Goal: Task Accomplishment & Management: Use online tool/utility

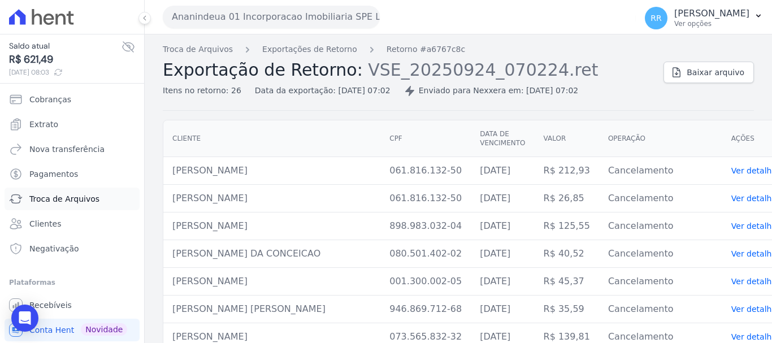
click at [80, 198] on span "Troca de Arquivos" at bounding box center [64, 198] width 70 height 11
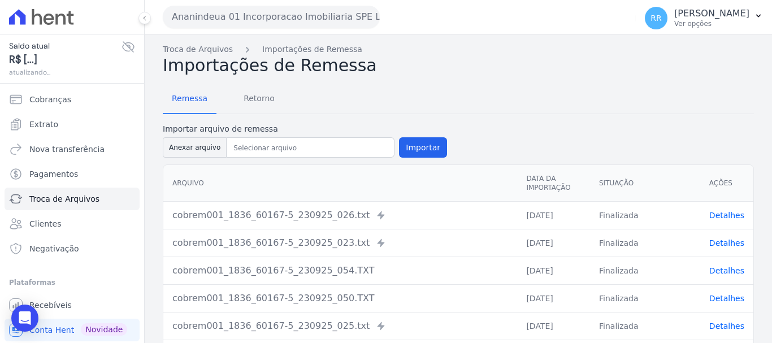
click at [249, 12] on button "Ananindeua 01 Incorporacao Imobiliaria SPE LTDA" at bounding box center [271, 17] width 217 height 23
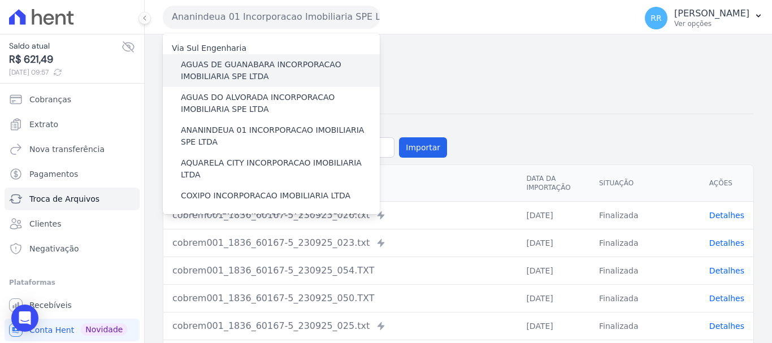
click at [236, 75] on label "AGUAS DE GUANABARA INCORPORACAO IMOBILIARIA SPE LTDA" at bounding box center [280, 71] width 199 height 24
click at [0, 0] on input "AGUAS DE GUANABARA INCORPORACAO IMOBILIARIA SPE LTDA" at bounding box center [0, 0] width 0 height 0
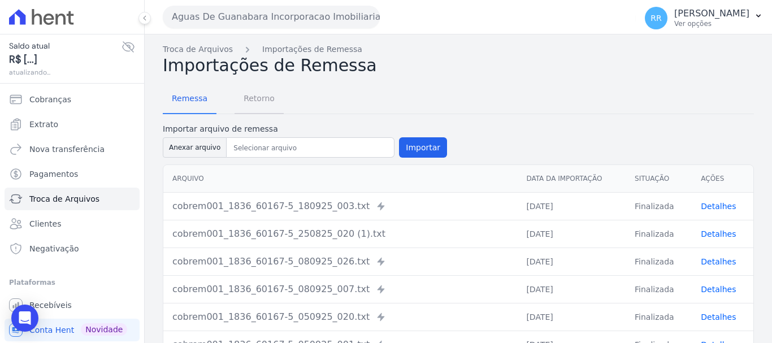
click at [249, 100] on span "Retorno" at bounding box center [259, 98] width 45 height 23
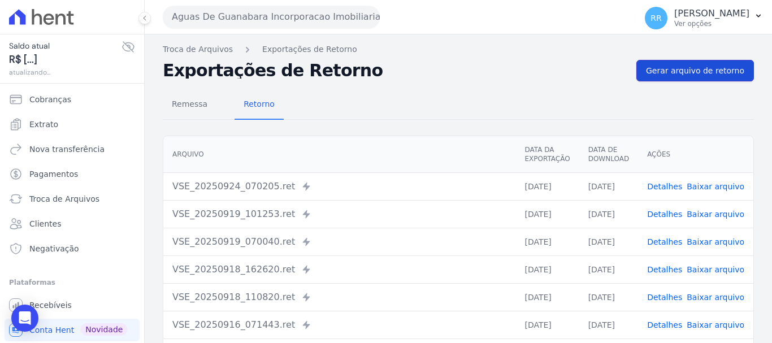
click at [672, 64] on link "Gerar arquivo de retorno" at bounding box center [695, 70] width 118 height 21
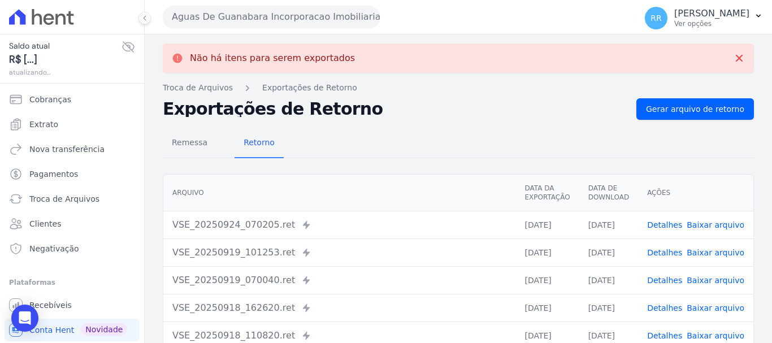
click at [277, 8] on button "Aguas De Guanabara Incorporacao Imobiliaria SPE LTDA" at bounding box center [271, 17] width 217 height 23
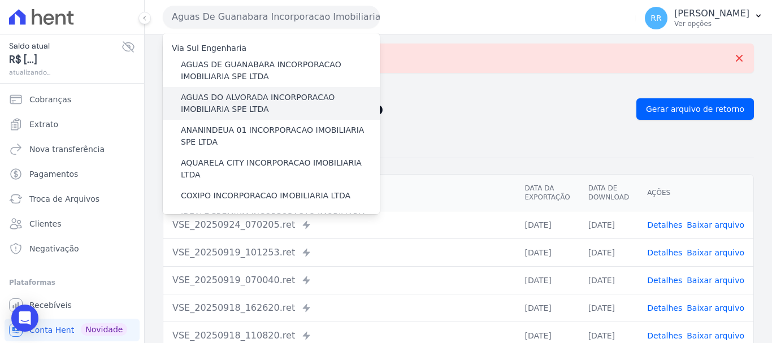
click at [223, 102] on label "AGUAS DO ALVORADA INCORPORACAO IMOBILIARIA SPE LTDA" at bounding box center [280, 104] width 199 height 24
click at [0, 0] on input "AGUAS DO ALVORADA INCORPORACAO IMOBILIARIA SPE LTDA" at bounding box center [0, 0] width 0 height 0
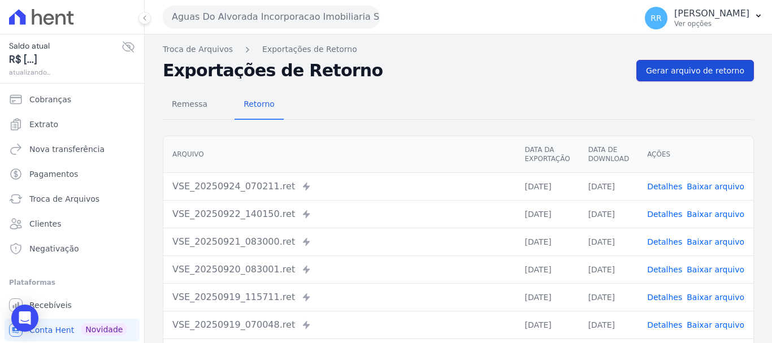
click at [730, 69] on span "Gerar arquivo de retorno" at bounding box center [695, 70] width 98 height 11
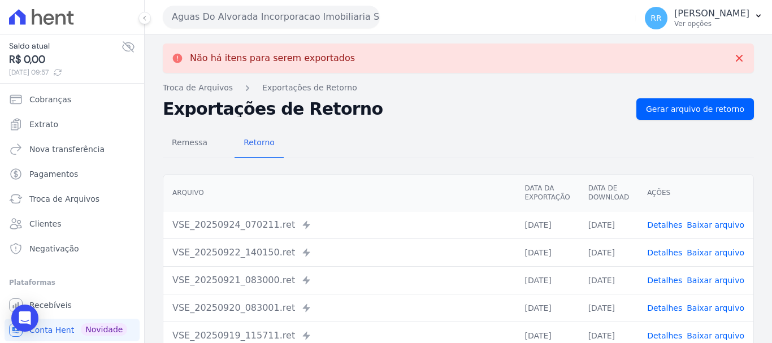
click at [295, 12] on button "Aguas Do Alvorada Incorporacao Imobiliaria SPE LTDA" at bounding box center [271, 17] width 217 height 23
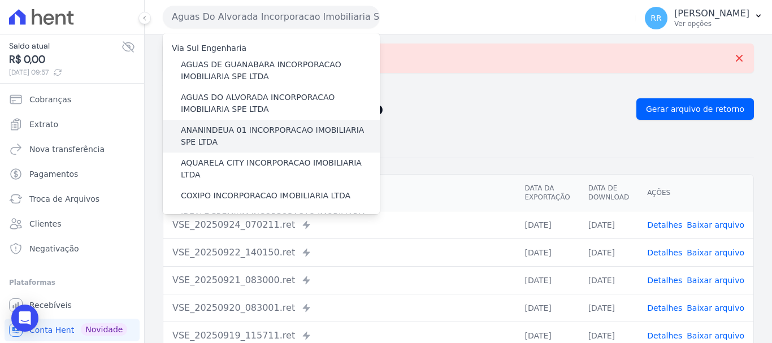
click at [272, 134] on label "ANANINDEUA 01 INCORPORACAO IMOBILIARIA SPE LTDA" at bounding box center [280, 136] width 199 height 24
click at [0, 0] on input "ANANINDEUA 01 INCORPORACAO IMOBILIARIA SPE LTDA" at bounding box center [0, 0] width 0 height 0
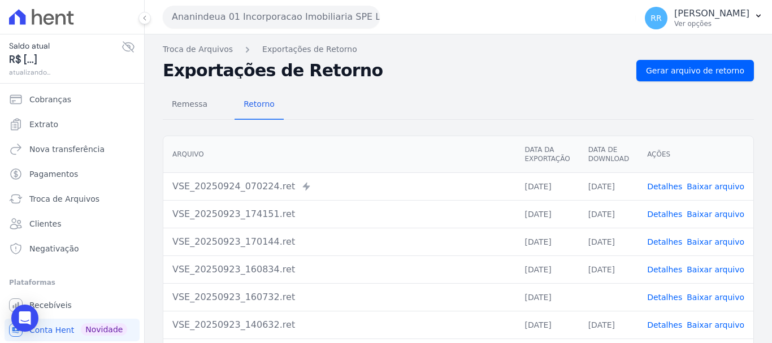
click at [685, 87] on div "Remessa Retorno [GEOGRAPHIC_DATA] Data da Exportação Data de Download Ações VSE…" at bounding box center [458, 285] width 591 height 409
drag, startPoint x: 685, startPoint y: 75, endPoint x: 662, endPoint y: 73, distance: 23.2
click at [685, 75] on span "Gerar arquivo de retorno" at bounding box center [695, 70] width 98 height 11
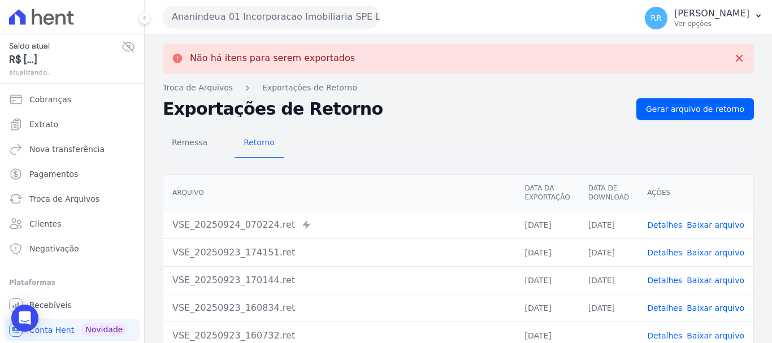
click at [336, 18] on button "Ananindeua 01 Incorporacao Imobiliaria SPE LTDA" at bounding box center [271, 17] width 217 height 23
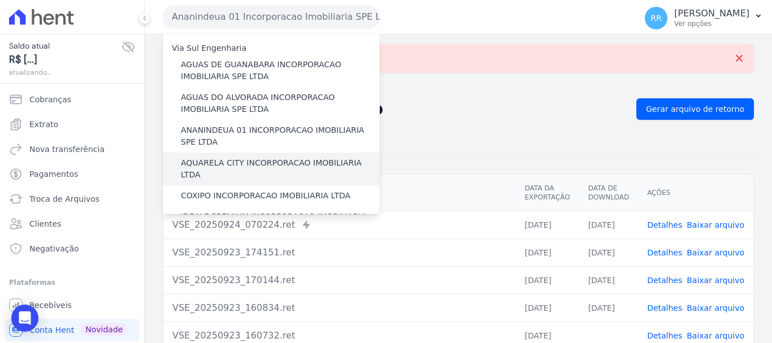
click at [304, 162] on label "AQUARELA CITY INCORPORACAO IMOBILIARIA LTDA" at bounding box center [280, 169] width 199 height 24
click at [0, 0] on input "AQUARELA CITY INCORPORACAO IMOBILIARIA LTDA" at bounding box center [0, 0] width 0 height 0
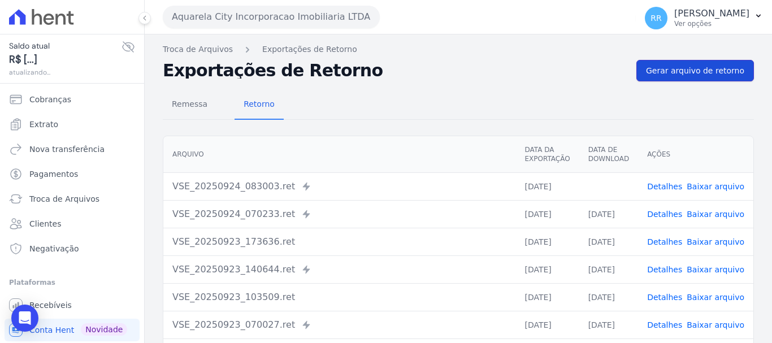
click at [693, 69] on span "Gerar arquivo de retorno" at bounding box center [695, 70] width 98 height 11
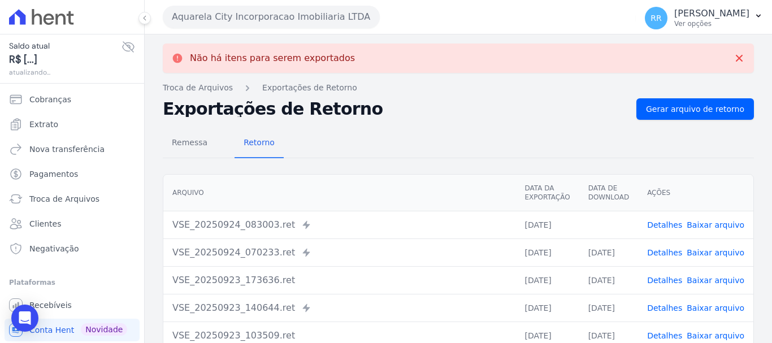
click at [308, 21] on button "Aquarela City Incorporacao Imobiliaria LTDA" at bounding box center [271, 17] width 217 height 23
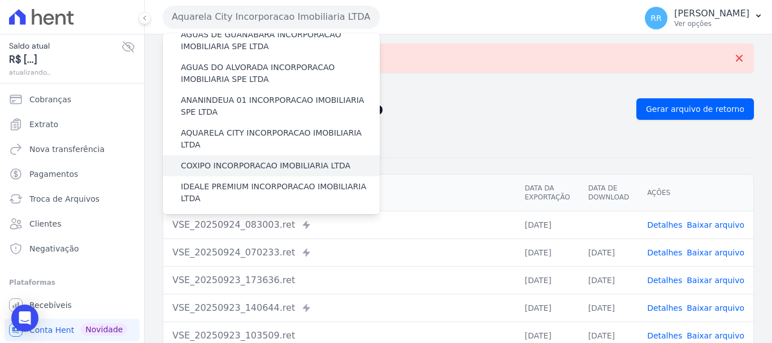
scroll to position [57, 0]
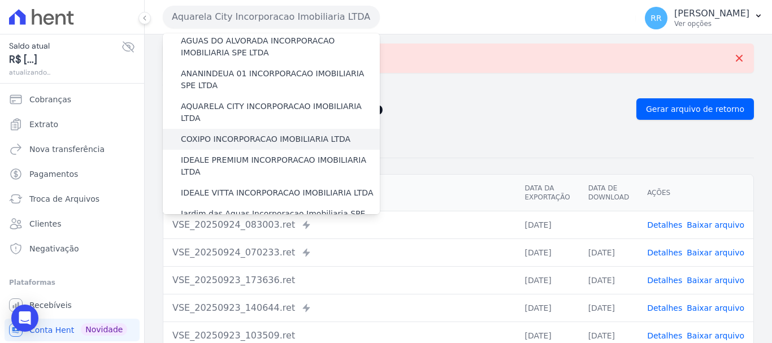
click at [302, 133] on label "COXIPO INCORPORACAO IMOBILIARIA LTDA" at bounding box center [266, 139] width 170 height 12
click at [0, 0] on input "COXIPO INCORPORACAO IMOBILIARIA LTDA" at bounding box center [0, 0] width 0 height 0
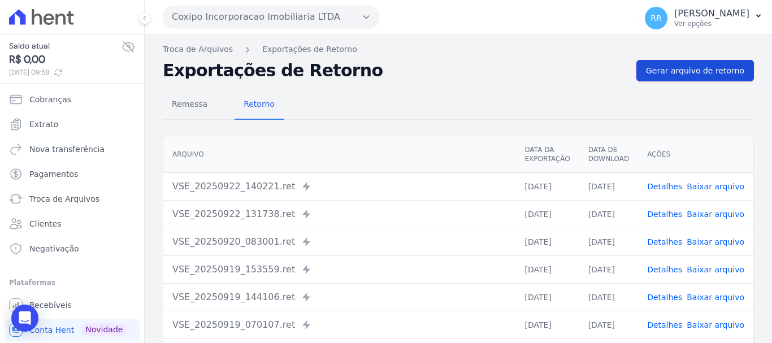
click at [670, 76] on link "Gerar arquivo de retorno" at bounding box center [695, 70] width 118 height 21
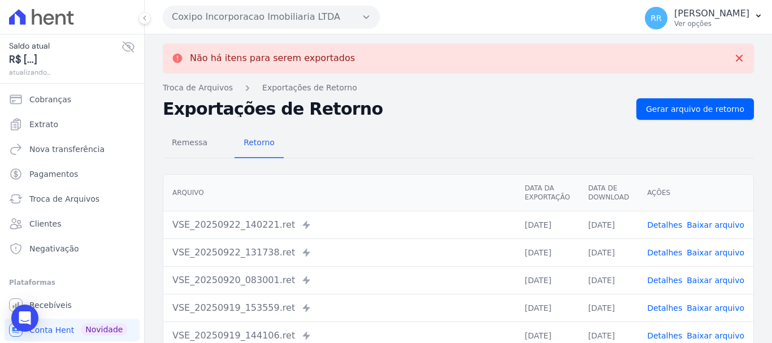
click at [257, 20] on button "Coxipo Incorporacao Imobiliaria LTDA" at bounding box center [271, 17] width 217 height 23
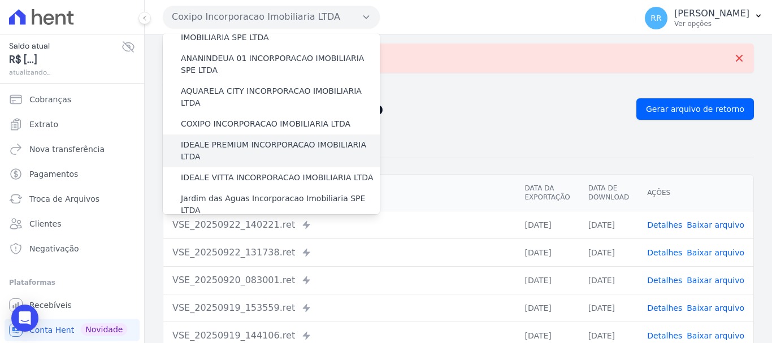
scroll to position [113, 0]
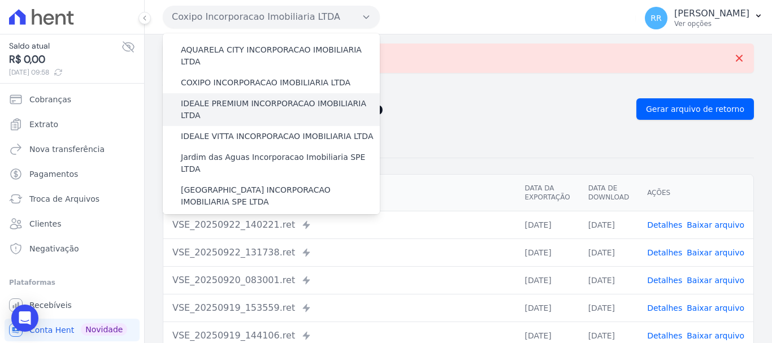
click at [262, 98] on label "IDEALE PREMIUM INCORPORACAO IMOBILIARIA LTDA" at bounding box center [280, 110] width 199 height 24
click at [0, 0] on input "IDEALE PREMIUM INCORPORACAO IMOBILIARIA LTDA" at bounding box center [0, 0] width 0 height 0
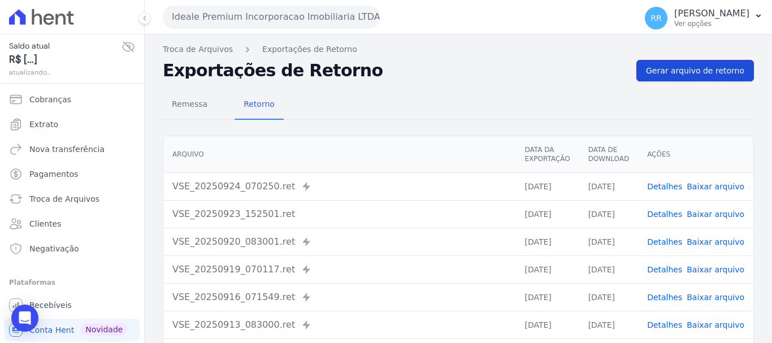
click at [679, 67] on span "Gerar arquivo de retorno" at bounding box center [695, 70] width 98 height 11
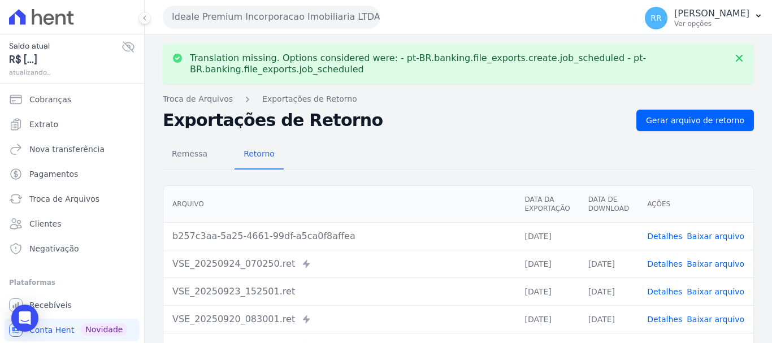
click at [718, 239] on link "Baixar arquivo" at bounding box center [716, 236] width 58 height 9
click at [297, 18] on button "Ideale Premium Incorporacao Imobiliaria LTDA" at bounding box center [271, 17] width 217 height 23
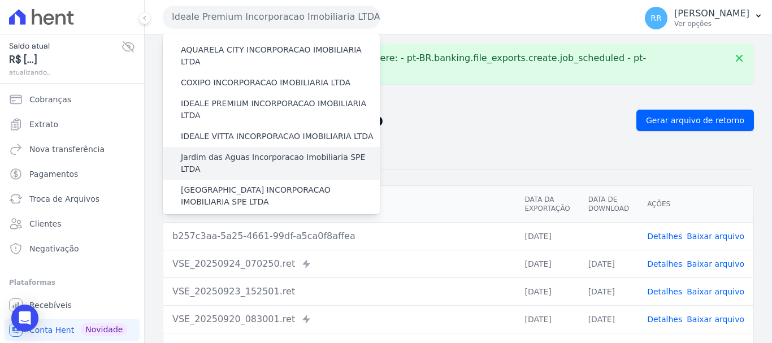
click at [230, 151] on label "Jardim das Aguas Incorporacao Imobiliaria SPE LTDA" at bounding box center [280, 163] width 199 height 24
click at [0, 0] on input "Jardim das Aguas Incorporacao Imobiliaria SPE LTDA" at bounding box center [0, 0] width 0 height 0
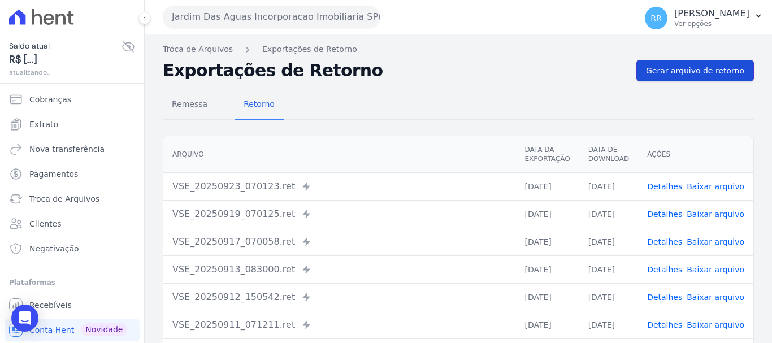
click at [705, 80] on link "Gerar arquivo de retorno" at bounding box center [695, 70] width 118 height 21
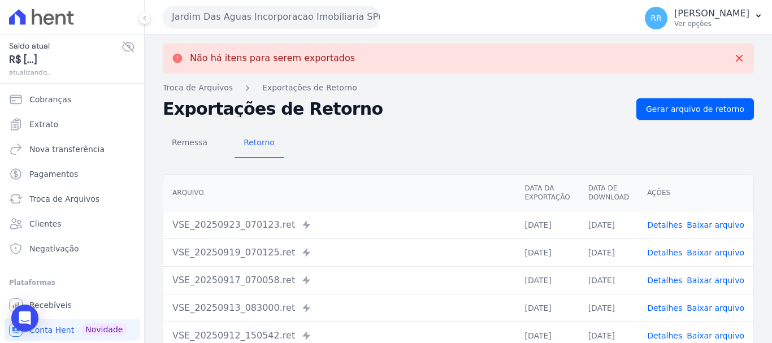
click at [253, 18] on button "Jardim Das Aguas Incorporacao Imobiliaria SPE LTDA" at bounding box center [271, 17] width 217 height 23
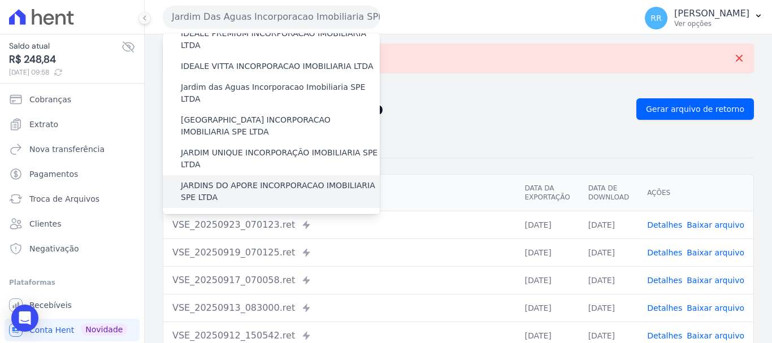
scroll to position [170, 0]
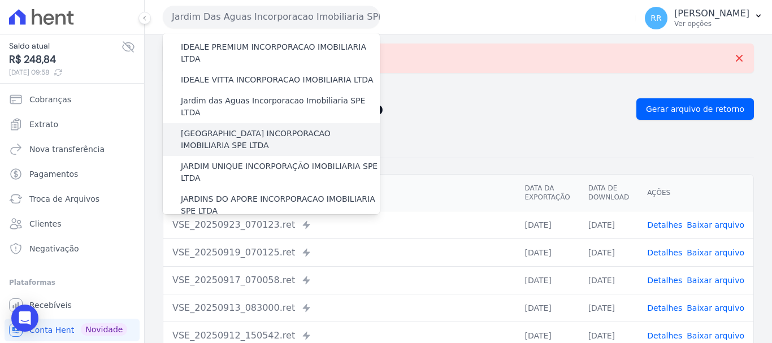
click at [270, 128] on label "[GEOGRAPHIC_DATA] INCORPORACAO IMOBILIARIA SPE LTDA" at bounding box center [280, 140] width 199 height 24
click at [0, 0] on input "[GEOGRAPHIC_DATA] INCORPORACAO IMOBILIARIA SPE LTDA" at bounding box center [0, 0] width 0 height 0
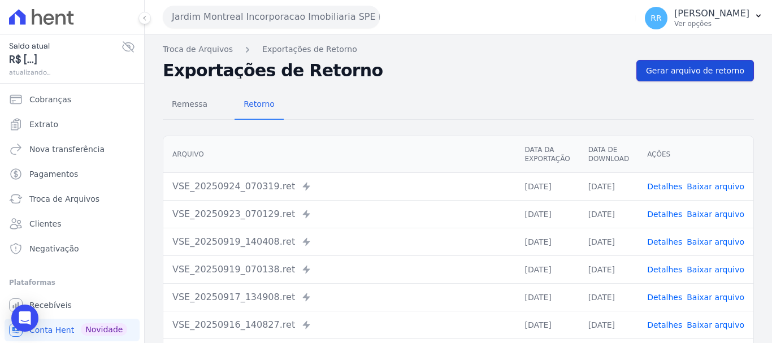
click at [673, 73] on span "Gerar arquivo de retorno" at bounding box center [695, 70] width 98 height 11
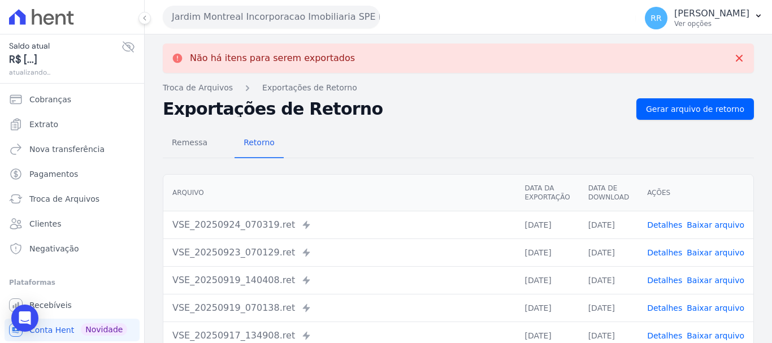
click at [281, 12] on button "Jardim Montreal Incorporacao Imobiliaria SPE LTDA" at bounding box center [271, 17] width 217 height 23
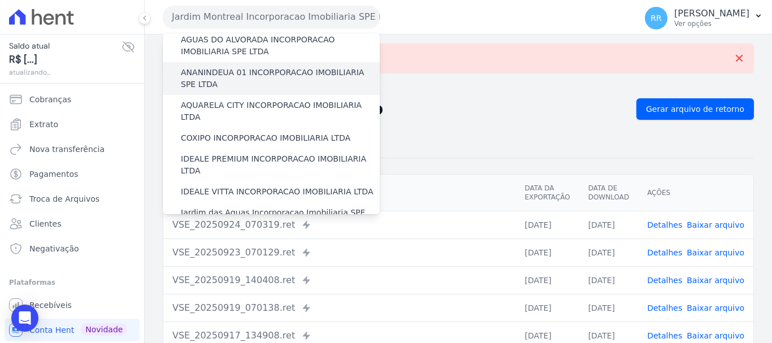
scroll to position [113, 0]
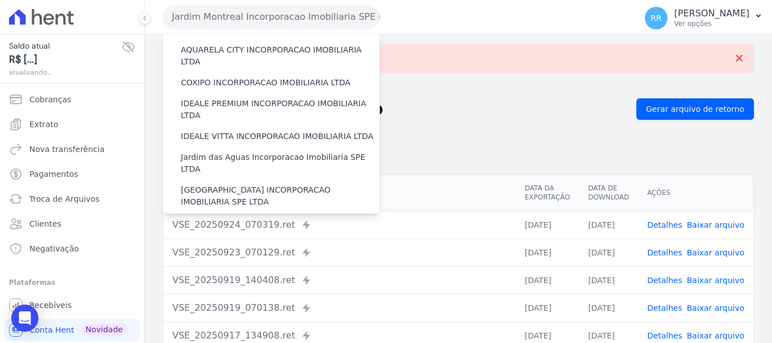
click at [233, 217] on label "JARDIM UNIQUE INCORPORAÇÃO IMOBILIARIA SPE LTDA" at bounding box center [280, 229] width 199 height 24
click at [0, 0] on input "JARDIM UNIQUE INCORPORAÇÃO IMOBILIARIA SPE LTDA" at bounding box center [0, 0] width 0 height 0
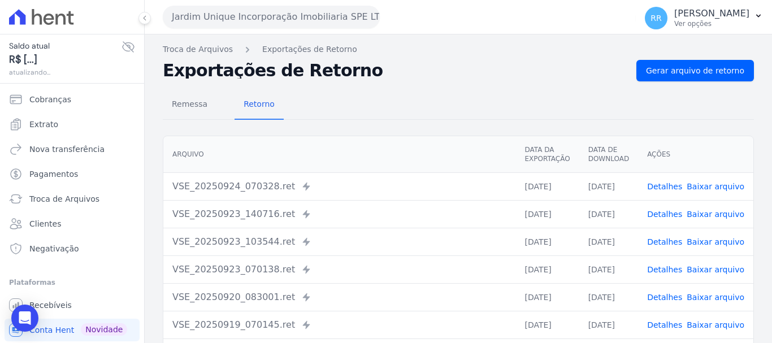
click at [692, 83] on div "Remessa Retorno [GEOGRAPHIC_DATA] Data da Exportação Data de Download Ações VSE…" at bounding box center [458, 285] width 591 height 409
drag, startPoint x: 695, startPoint y: 74, endPoint x: 645, endPoint y: 66, distance: 51.0
click at [695, 74] on span "Gerar arquivo de retorno" at bounding box center [695, 70] width 98 height 11
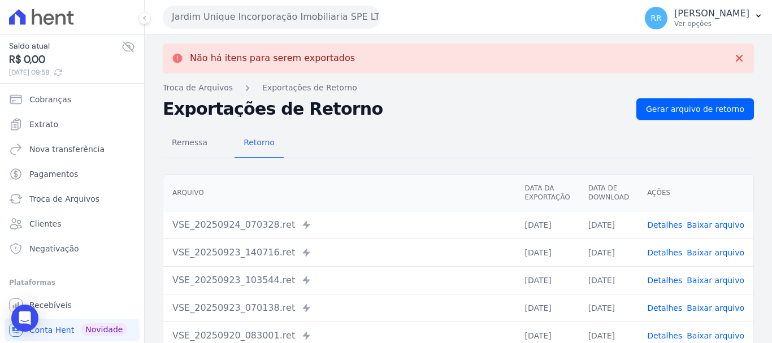
click at [316, 19] on button "Jardim Unique Incorporação Imobiliaria SPE LTDA" at bounding box center [271, 17] width 217 height 23
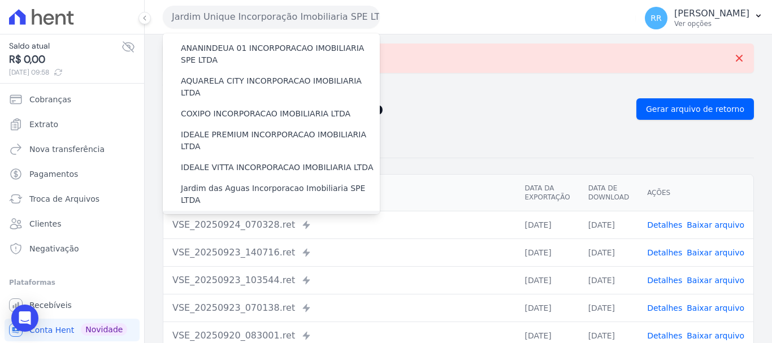
scroll to position [170, 0]
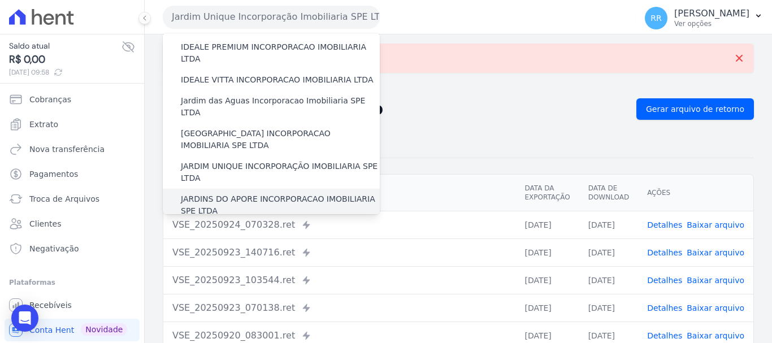
click at [265, 193] on label "JARDINS DO APORE INCORPORACAO IMOBILIARIA SPE LTDA" at bounding box center [280, 205] width 199 height 24
click at [0, 0] on input "JARDINS DO APORE INCORPORACAO IMOBILIARIA SPE LTDA" at bounding box center [0, 0] width 0 height 0
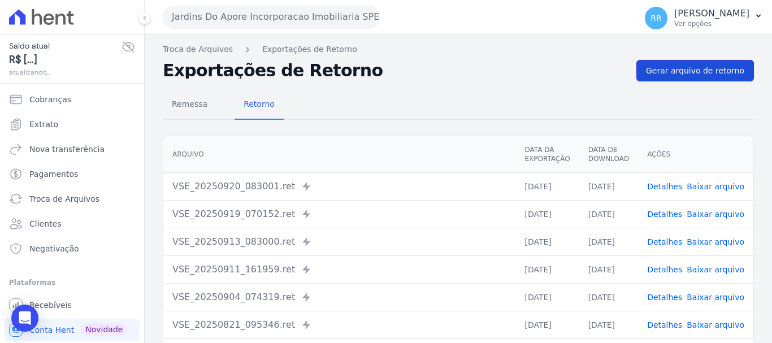
click at [674, 72] on span "Gerar arquivo de retorno" at bounding box center [695, 70] width 98 height 11
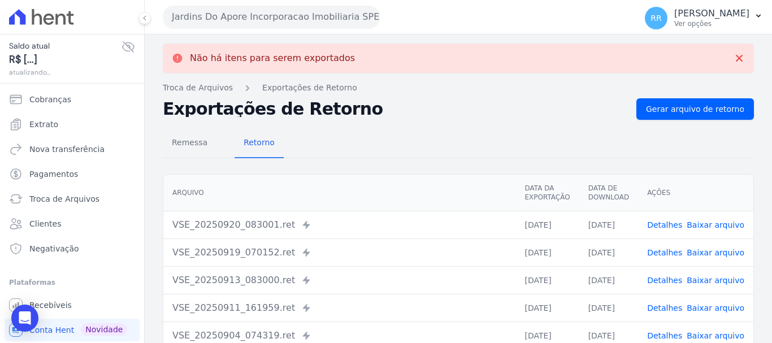
click at [234, 12] on button "Jardins Do Apore Incorporacao Imobiliaria SPE LTDA" at bounding box center [271, 17] width 217 height 23
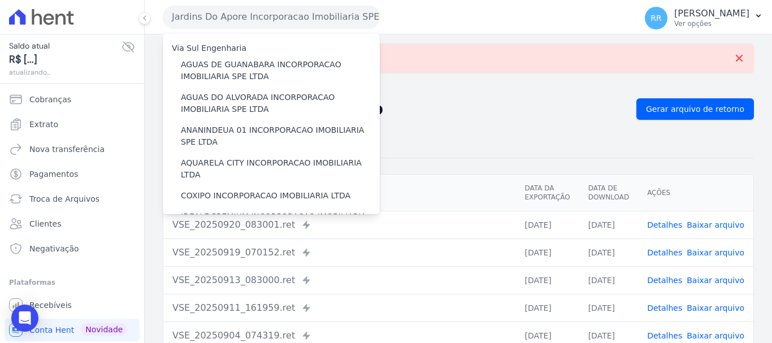
scroll to position [283, 0]
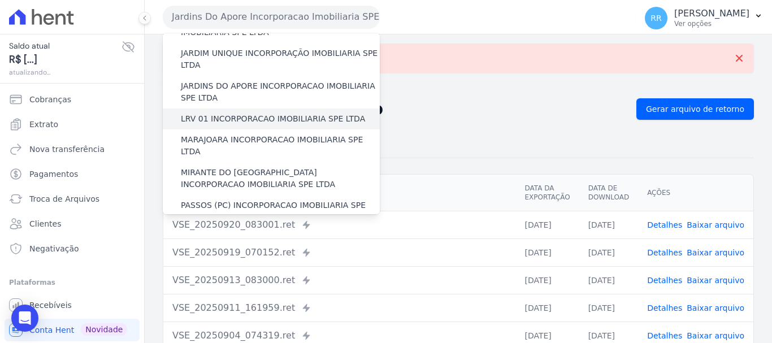
click at [231, 113] on label "LRV 01 INCORPORACAO IMOBILIARIA SPE LTDA" at bounding box center [273, 119] width 184 height 12
click at [0, 0] on input "LRV 01 INCORPORACAO IMOBILIARIA SPE LTDA" at bounding box center [0, 0] width 0 height 0
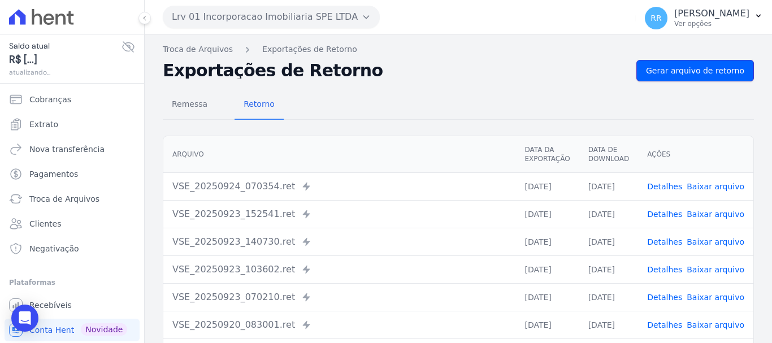
drag, startPoint x: 684, startPoint y: 73, endPoint x: 437, endPoint y: 45, distance: 248.0
click at [682, 73] on span "Gerar arquivo de retorno" at bounding box center [695, 70] width 98 height 11
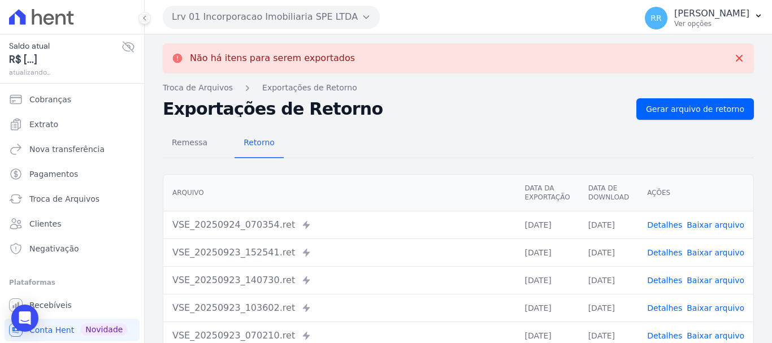
click at [338, 24] on button "Lrv 01 Incorporacao Imobiliaria SPE LTDA" at bounding box center [271, 17] width 217 height 23
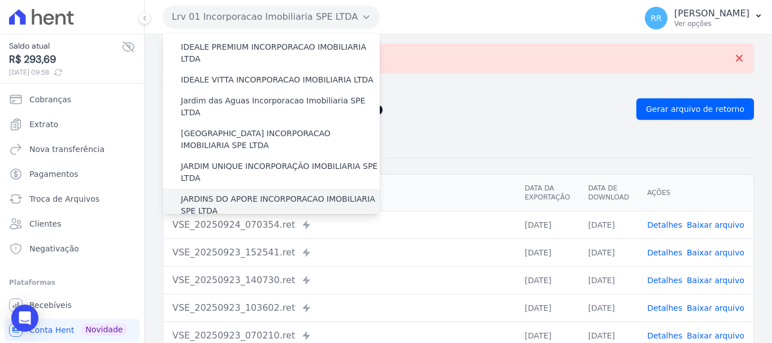
scroll to position [226, 0]
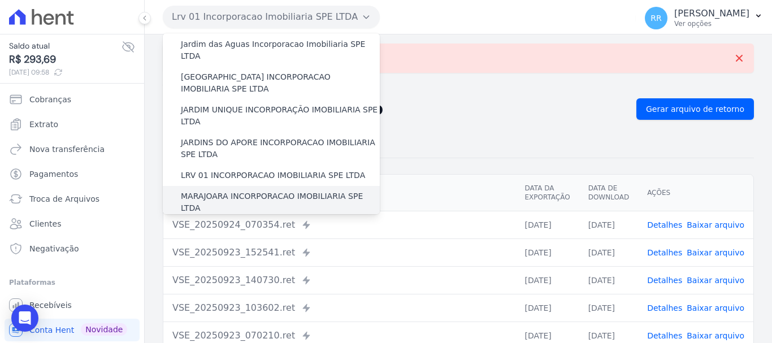
click at [285, 190] on label "MARAJOARA INCORPORACAO IMOBILIARIA SPE LTDA" at bounding box center [280, 202] width 199 height 24
click at [0, 0] on input "MARAJOARA INCORPORACAO IMOBILIARIA SPE LTDA" at bounding box center [0, 0] width 0 height 0
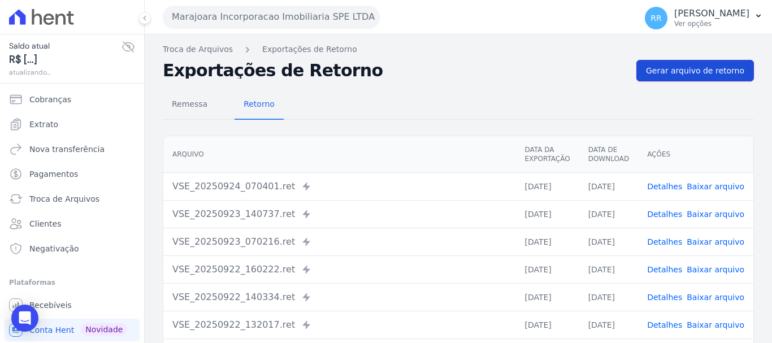
click at [704, 66] on span "Gerar arquivo de retorno" at bounding box center [695, 70] width 98 height 11
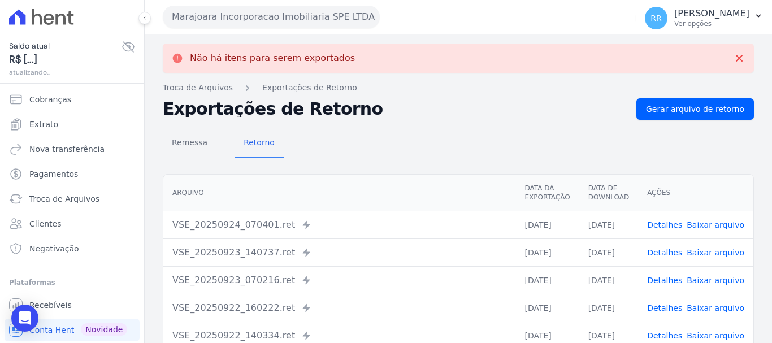
click at [276, 11] on button "Marajoara Incorporacao Imobiliaria SPE LTDA" at bounding box center [271, 17] width 217 height 23
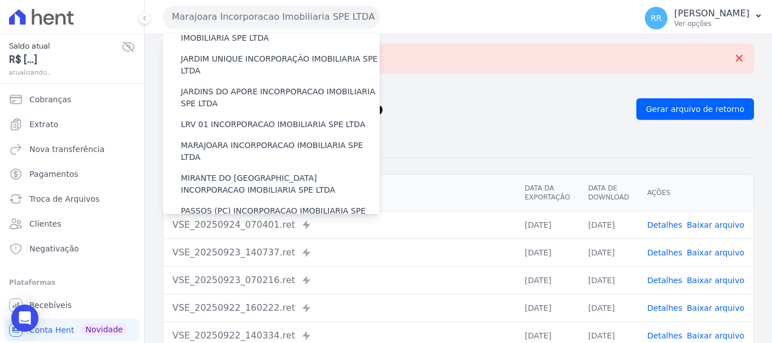
scroll to position [283, 0]
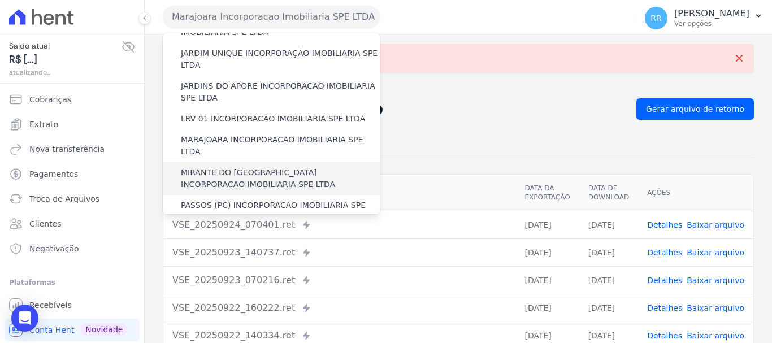
click at [217, 167] on label "MIRANTE DO [GEOGRAPHIC_DATA] INCORPORACAO IMOBILIARIA SPE LTDA" at bounding box center [280, 179] width 199 height 24
click at [0, 0] on input "MIRANTE DO [GEOGRAPHIC_DATA] INCORPORACAO IMOBILIARIA SPE LTDA" at bounding box center [0, 0] width 0 height 0
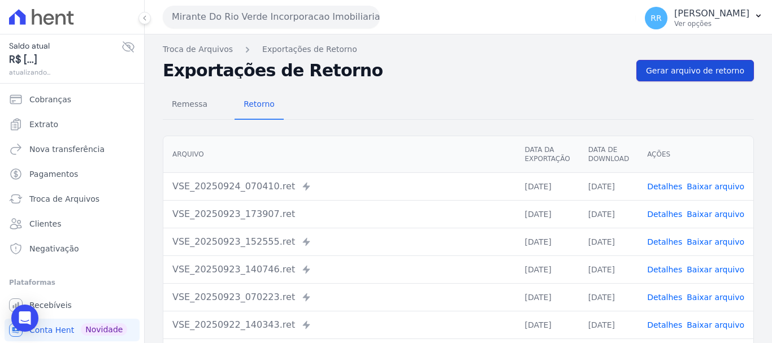
click at [681, 74] on span "Gerar arquivo de retorno" at bounding box center [695, 70] width 98 height 11
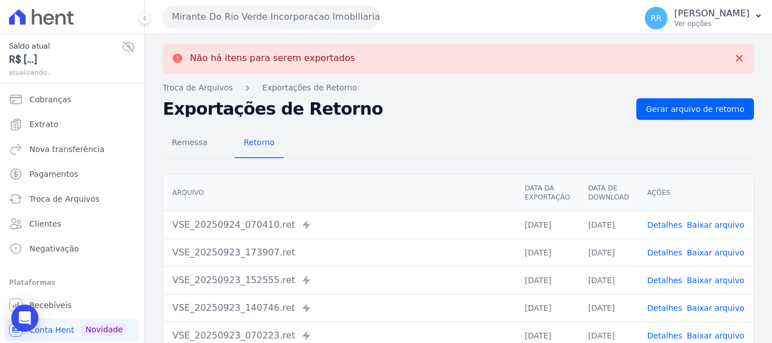
drag, startPoint x: 305, startPoint y: 19, endPoint x: 290, endPoint y: 40, distance: 25.1
click at [304, 23] on button "Mirante Do Rio Verde Incorporacao Imobiliaria SPE LTDA" at bounding box center [271, 17] width 217 height 23
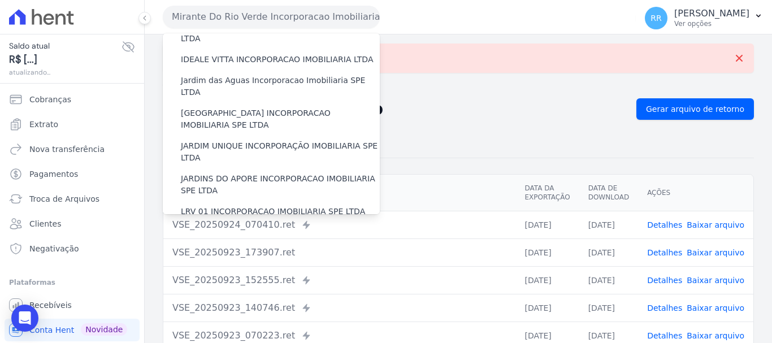
scroll to position [339, 0]
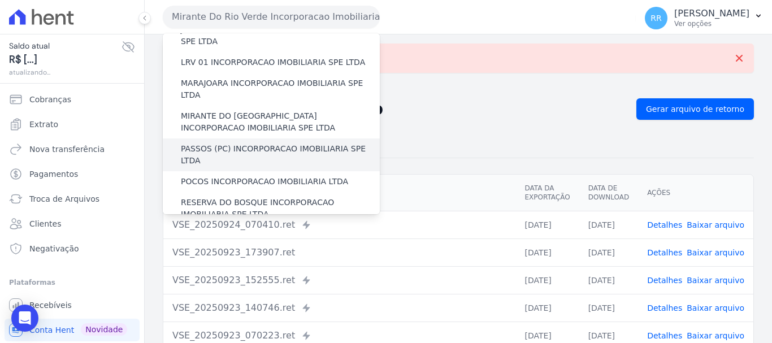
click at [257, 138] on div "PASSOS (PC) INCORPORACAO IMOBILIARIA SPE LTDA" at bounding box center [271, 154] width 217 height 33
click at [264, 143] on label "PASSOS (PC) INCORPORACAO IMOBILIARIA SPE LTDA" at bounding box center [280, 155] width 199 height 24
click at [0, 0] on input "PASSOS (PC) INCORPORACAO IMOBILIARIA SPE LTDA" at bounding box center [0, 0] width 0 height 0
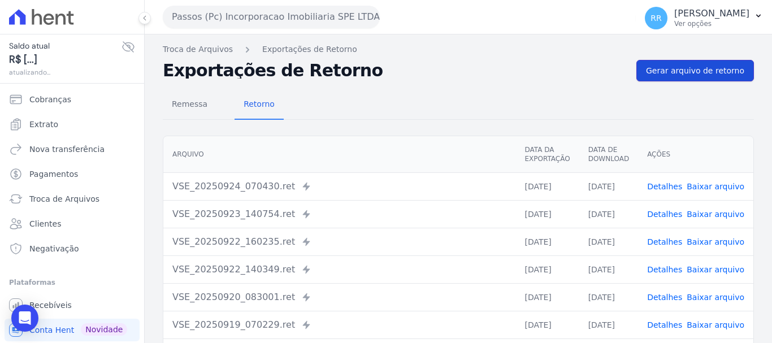
click at [691, 68] on span "Gerar arquivo de retorno" at bounding box center [695, 70] width 98 height 11
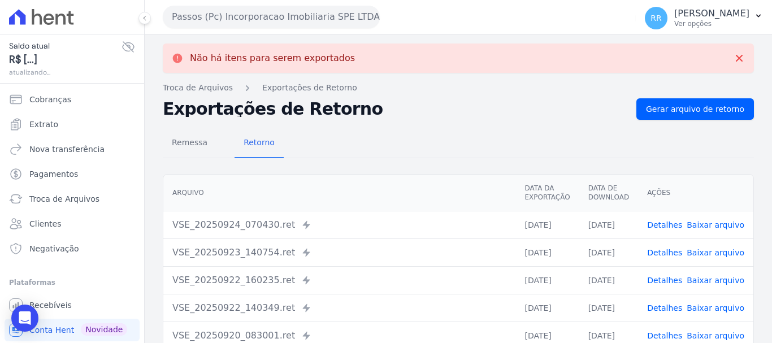
click at [331, 15] on button "Passos (Pc) Incorporacao Imobiliaria SPE LTDA" at bounding box center [271, 17] width 217 height 23
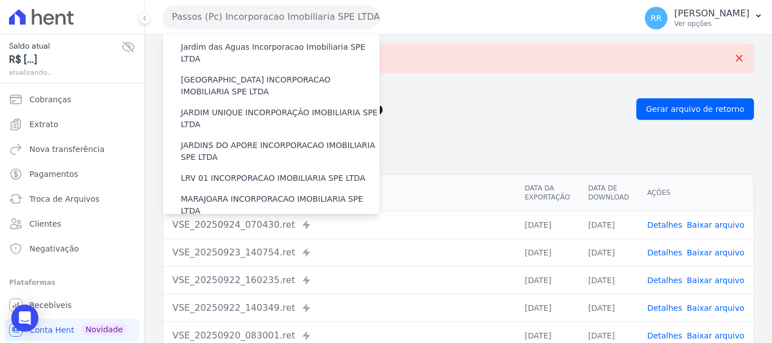
scroll to position [396, 0]
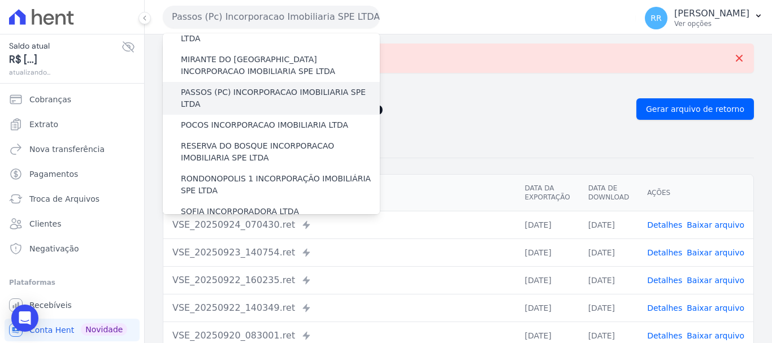
click at [250, 82] on div "PASSOS (PC) INCORPORACAO IMOBILIARIA SPE LTDA" at bounding box center [271, 98] width 217 height 33
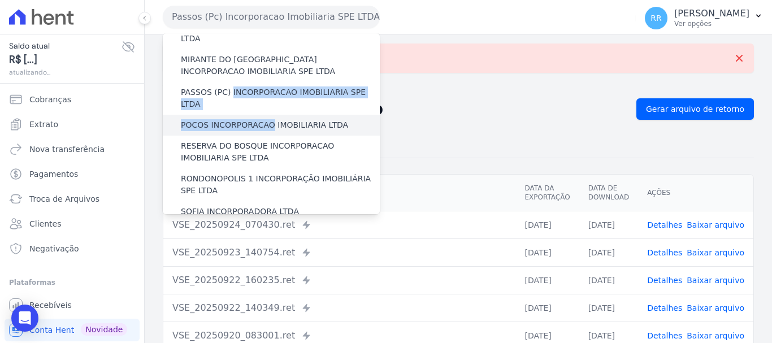
drag, startPoint x: 250, startPoint y: 53, endPoint x: 250, endPoint y: 70, distance: 17.0
click at [250, 70] on div "Via Sul Engenharia AGUAS DE [GEOGRAPHIC_DATA] INCORPORACAO IMOBILIARIA SPE LTDA…" at bounding box center [271, 10] width 217 height 745
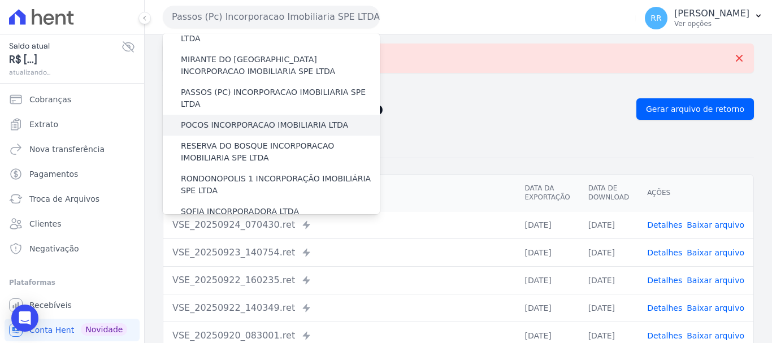
click at [301, 119] on label "POCOS INCORPORACAO IMOBILIARIA LTDA" at bounding box center [264, 125] width 167 height 12
click at [0, 0] on input "POCOS INCORPORACAO IMOBILIARIA LTDA" at bounding box center [0, 0] width 0 height 0
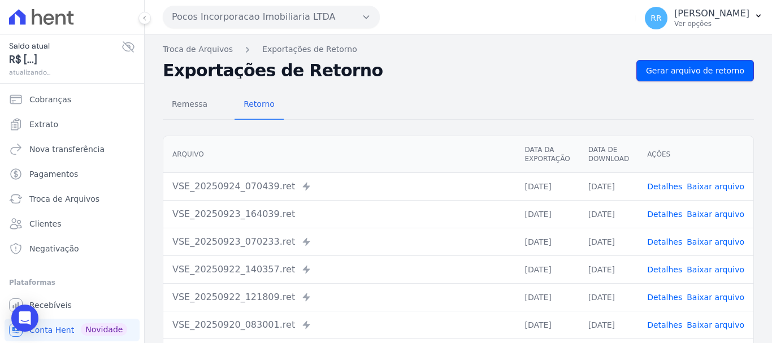
drag, startPoint x: 652, startPoint y: 71, endPoint x: 618, endPoint y: 62, distance: 35.0
click at [652, 70] on span "Gerar arquivo de retorno" at bounding box center [695, 70] width 98 height 11
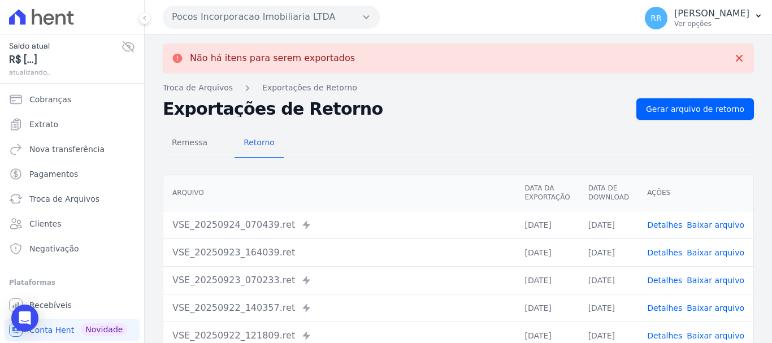
click at [225, 18] on button "Pocos Incorporacao Imobiliaria LTDA" at bounding box center [271, 17] width 217 height 23
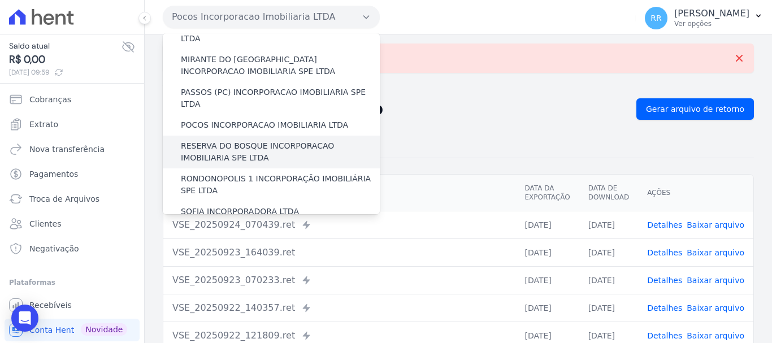
click at [196, 140] on label "RESERVA DO BOSQUE INCORPORACAO IMOBILIARIA SPE LTDA" at bounding box center [280, 152] width 199 height 24
click at [0, 0] on input "RESERVA DO BOSQUE INCORPORACAO IMOBILIARIA SPE LTDA" at bounding box center [0, 0] width 0 height 0
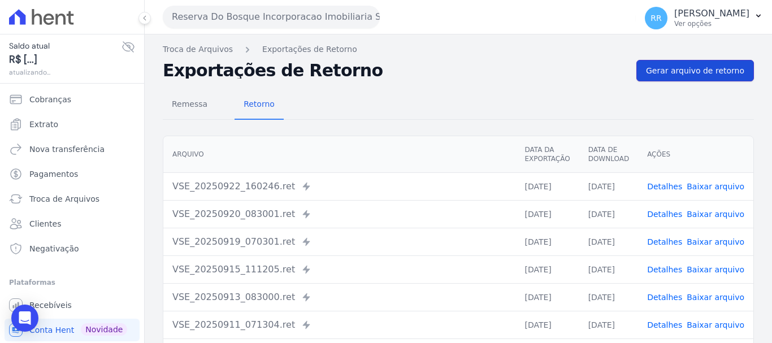
click at [705, 79] on link "Gerar arquivo de retorno" at bounding box center [695, 70] width 118 height 21
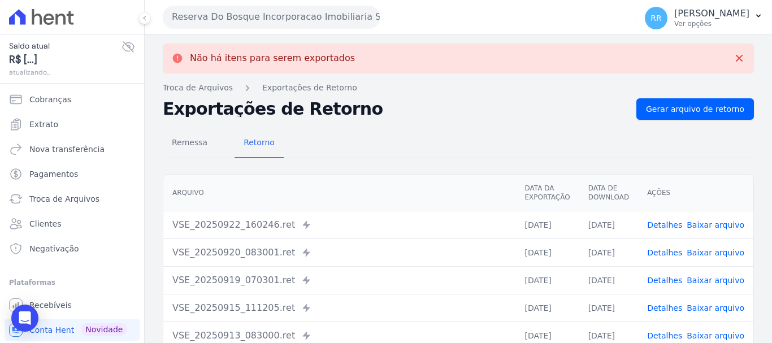
click at [289, 24] on button "Reserva Do Bosque Incorporacao Imobiliaria SPE LTDA" at bounding box center [271, 17] width 217 height 23
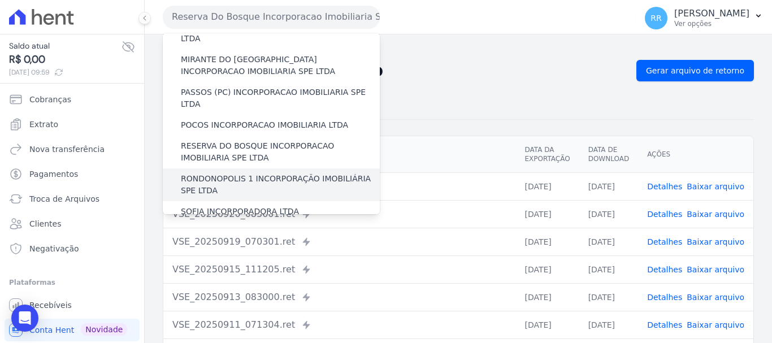
click at [259, 173] on label "RONDONOPOLIS 1 INCORPORAÇÃO IMOBILIÁRIA SPE LTDA" at bounding box center [280, 185] width 199 height 24
click at [0, 0] on input "RONDONOPOLIS 1 INCORPORAÇÃO IMOBILIÁRIA SPE LTDA" at bounding box center [0, 0] width 0 height 0
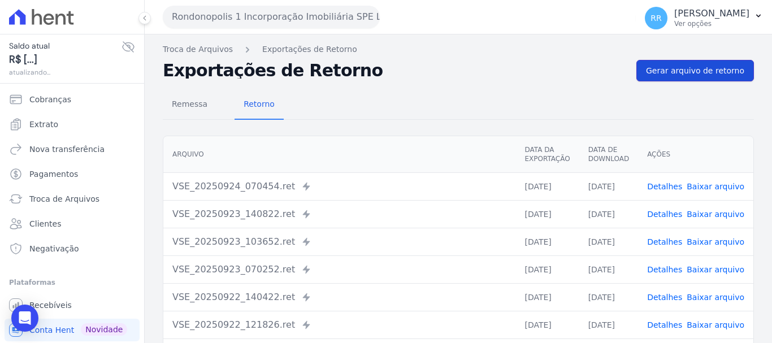
click at [682, 76] on span "Gerar arquivo de retorno" at bounding box center [695, 70] width 98 height 11
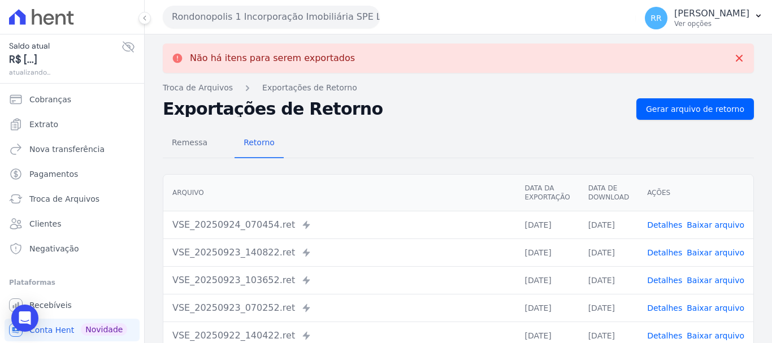
click at [303, 28] on div "Rondonopolis 1 Incorporação Imobiliária SPE LTDA Via Sul Engenharia AGUAS DE [G…" at bounding box center [397, 16] width 469 height 35
click at [313, 15] on button "Rondonopolis 1 Incorporação Imobiliária SPE LTDA" at bounding box center [271, 17] width 217 height 23
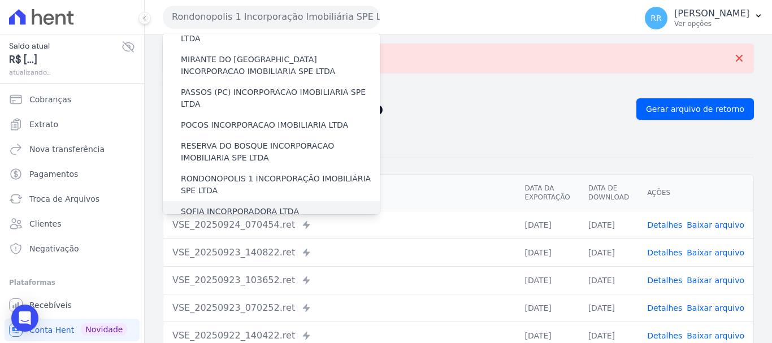
click at [232, 206] on label "SOFIA INCORPORADORA LTDA" at bounding box center [240, 212] width 118 height 12
click at [0, 0] on input "SOFIA INCORPORADORA LTDA" at bounding box center [0, 0] width 0 height 0
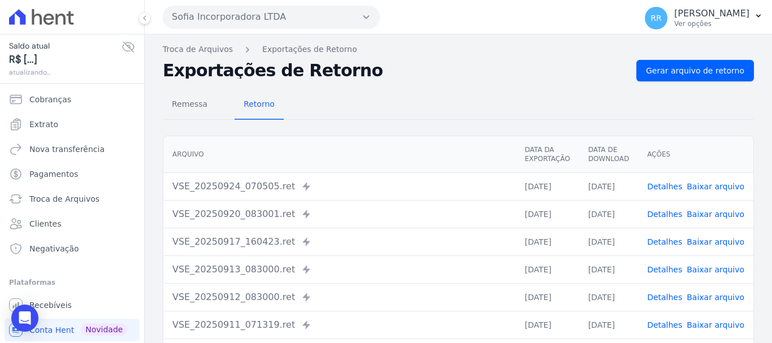
click at [686, 83] on div "Remessa Retorno [GEOGRAPHIC_DATA] Data da Exportação Data de Download Ações VSE…" at bounding box center [458, 285] width 591 height 409
click at [692, 73] on span "Gerar arquivo de retorno" at bounding box center [695, 70] width 98 height 11
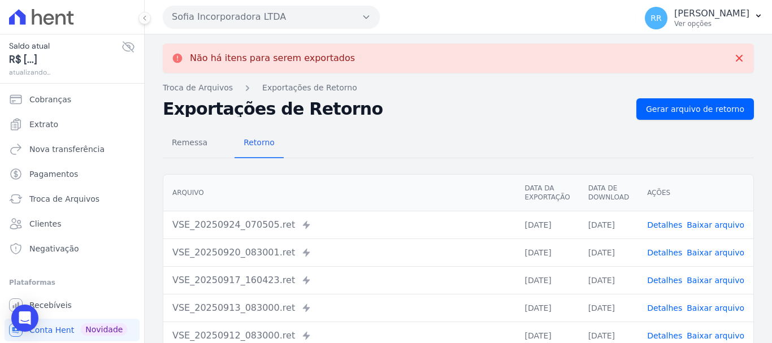
click at [258, 16] on button "Sofia Incorporadora LTDA" at bounding box center [271, 17] width 217 height 23
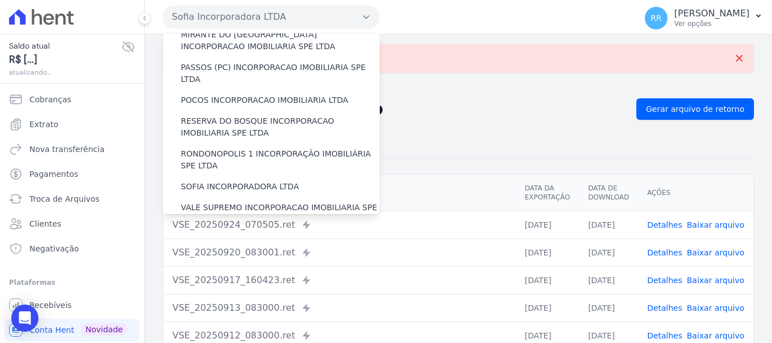
scroll to position [493, 0]
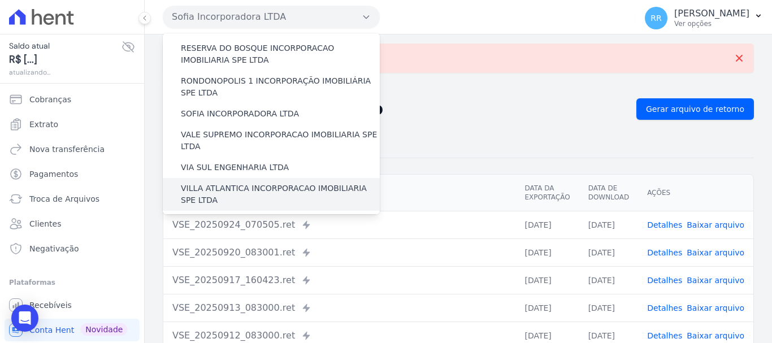
click at [227, 183] on label "VILLA ATLANTICA INCORPORACAO IMOBILIARIA SPE LTDA" at bounding box center [280, 195] width 199 height 24
click at [0, 0] on input "VILLA ATLANTICA INCORPORACAO IMOBILIARIA SPE LTDA" at bounding box center [0, 0] width 0 height 0
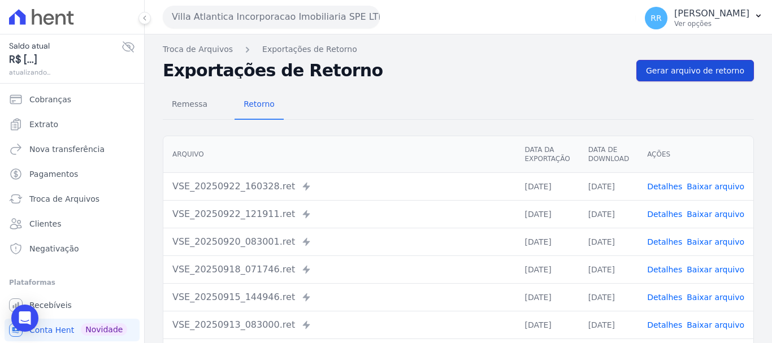
click at [686, 60] on link "Gerar arquivo de retorno" at bounding box center [695, 70] width 118 height 21
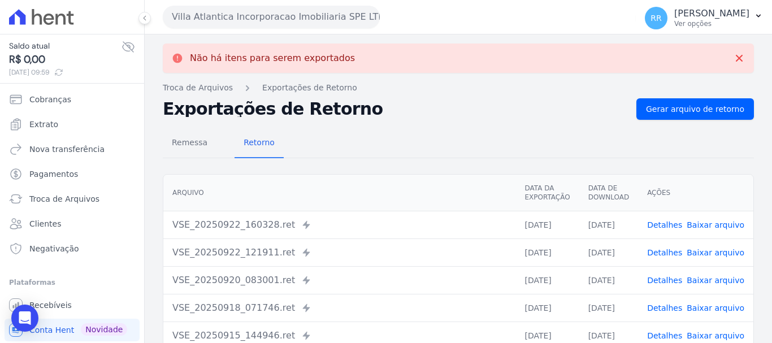
click at [274, 14] on button "Villa Atlantica Incorporacao Imobiliaria SPE LTDA" at bounding box center [271, 17] width 217 height 23
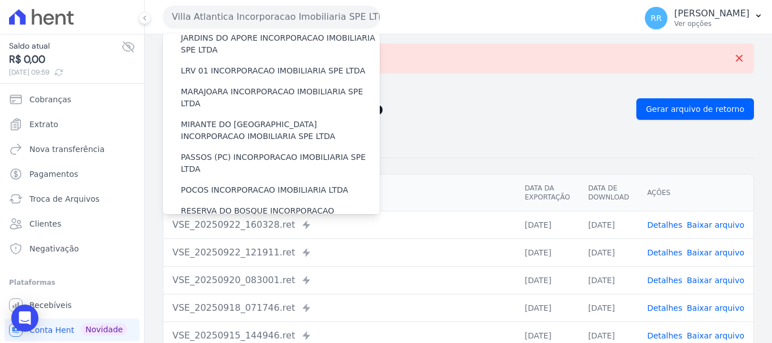
scroll to position [452, 0]
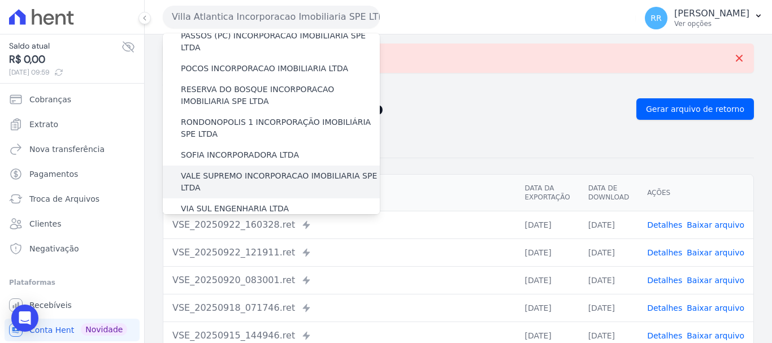
click at [240, 170] on label "VALE SUPREMO INCORPORACAO IMOBILIARIA SPE LTDA" at bounding box center [280, 182] width 199 height 24
click at [0, 0] on input "VALE SUPREMO INCORPORACAO IMOBILIARIA SPE LTDA" at bounding box center [0, 0] width 0 height 0
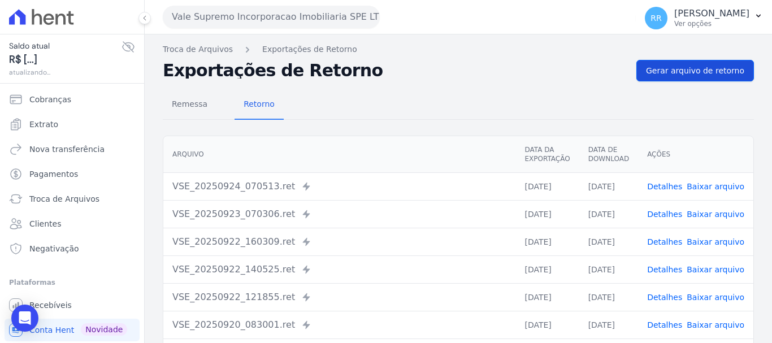
click at [724, 82] on div "Remessa Retorno [GEOGRAPHIC_DATA] Data da Exportação Data de Download Ações VSE…" at bounding box center [458, 285] width 591 height 409
drag, startPoint x: 684, startPoint y: 68, endPoint x: 241, endPoint y: 12, distance: 446.0
click at [684, 69] on span "Gerar arquivo de retorno" at bounding box center [695, 70] width 98 height 11
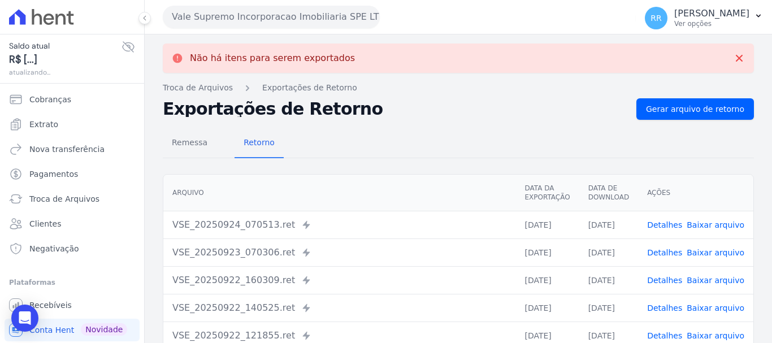
click at [222, 8] on button "Vale Supremo Incorporacao Imobiliaria SPE LTDA" at bounding box center [271, 17] width 217 height 23
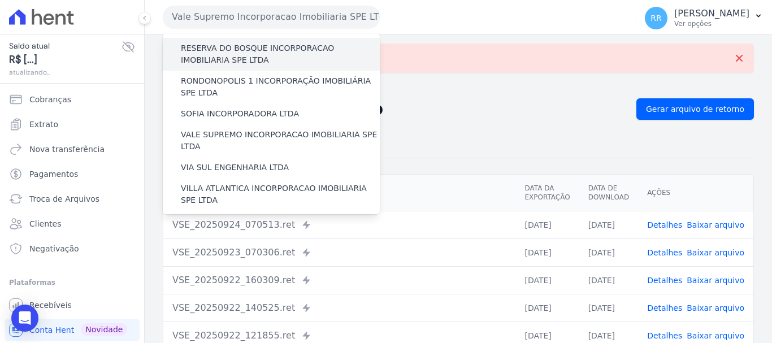
scroll to position [437, 0]
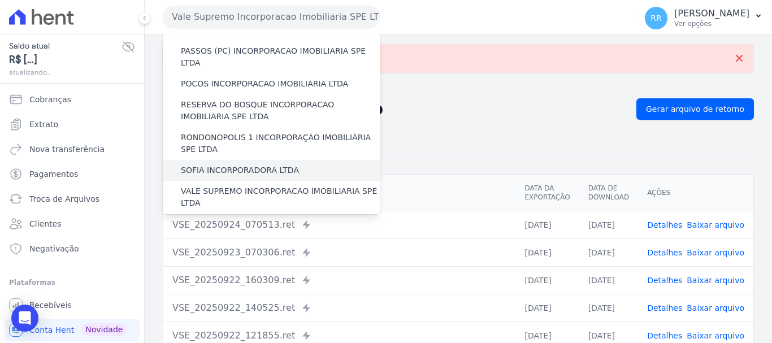
click at [227, 164] on label "SOFIA INCORPORADORA LTDA" at bounding box center [240, 170] width 118 height 12
click at [0, 0] on input "SOFIA INCORPORADORA LTDA" at bounding box center [0, 0] width 0 height 0
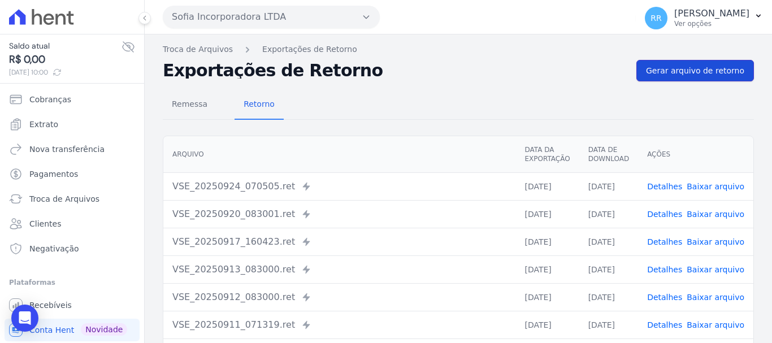
click at [682, 71] on span "Gerar arquivo de retorno" at bounding box center [695, 70] width 98 height 11
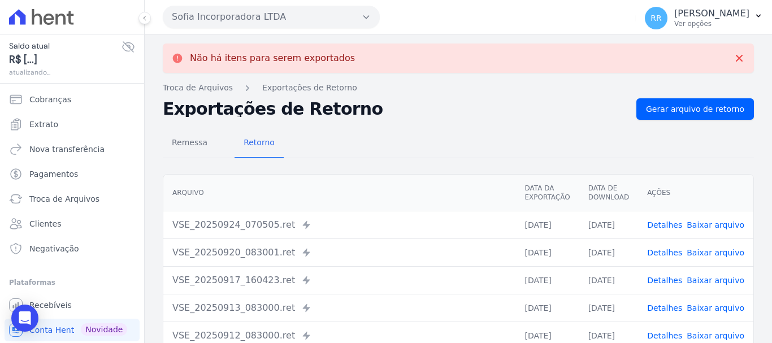
click at [266, 15] on button "Sofia Incorporadora LTDA" at bounding box center [271, 17] width 217 height 23
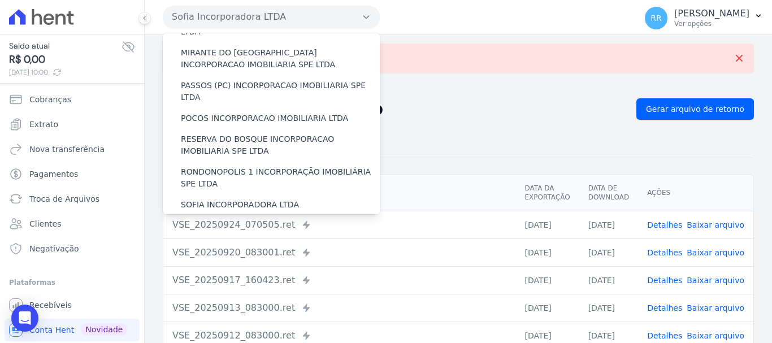
scroll to position [452, 0]
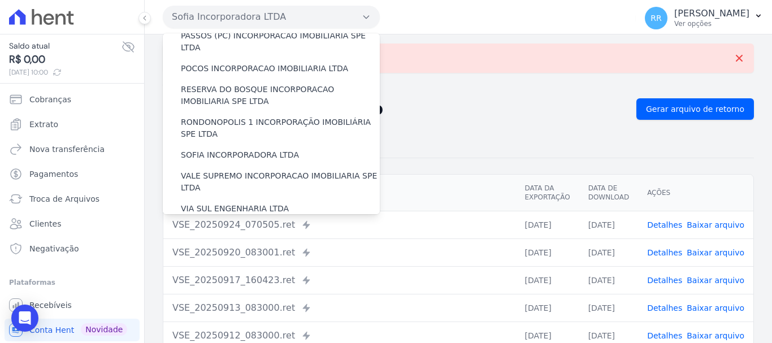
click at [237, 224] on label "VILLA ATLANTICA INCORPORACAO IMOBILIARIA SPE LTDA" at bounding box center [280, 236] width 199 height 24
click at [0, 0] on input "VILLA ATLANTICA INCORPORACAO IMOBILIARIA SPE LTDA" at bounding box center [0, 0] width 0 height 0
click at [233, 203] on label "VIA SUL ENGENHARIA LTDA" at bounding box center [235, 209] width 108 height 12
click at [0, 0] on input "VIA SUL ENGENHARIA LTDA" at bounding box center [0, 0] width 0 height 0
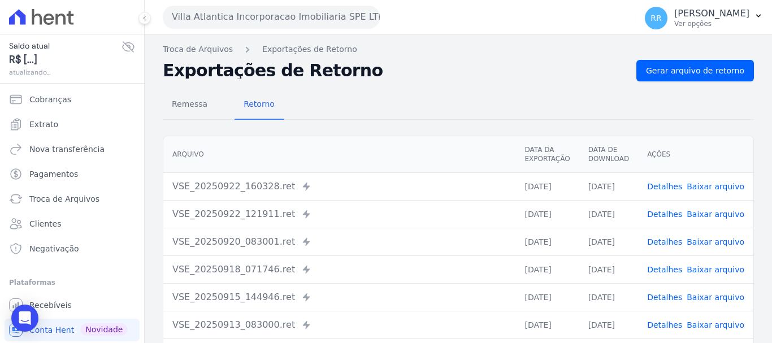
click at [248, 11] on button "Villa Atlantica Incorporacao Imobiliaria SPE LTDA" at bounding box center [271, 17] width 217 height 23
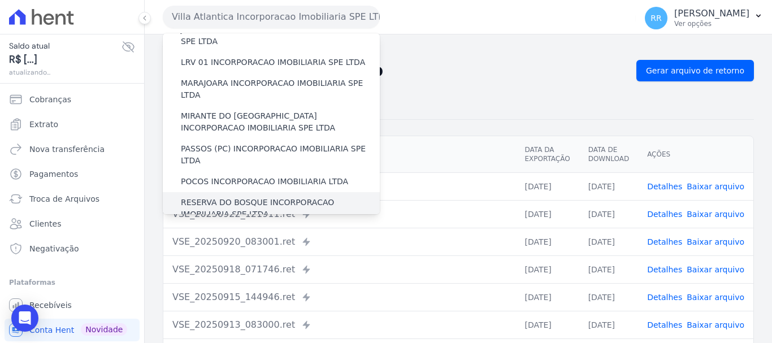
scroll to position [493, 0]
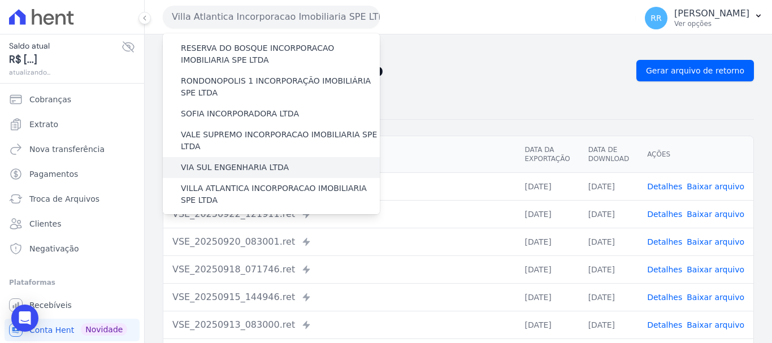
click at [237, 162] on label "VIA SUL ENGENHARIA LTDA" at bounding box center [235, 168] width 108 height 12
click at [0, 0] on input "VIA SUL ENGENHARIA LTDA" at bounding box center [0, 0] width 0 height 0
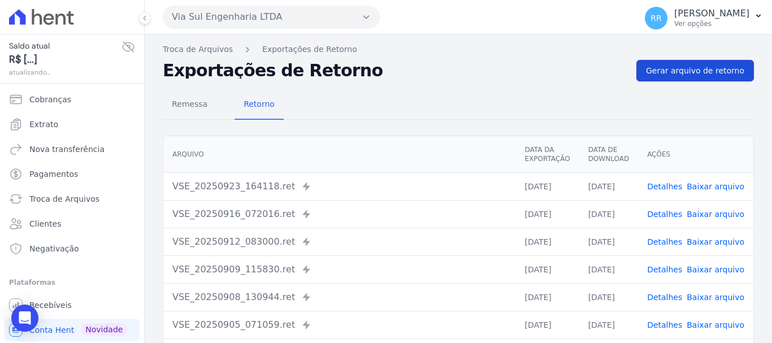
drag, startPoint x: 673, startPoint y: 71, endPoint x: 656, endPoint y: 71, distance: 16.4
click at [673, 71] on span "Gerar arquivo de retorno" at bounding box center [695, 70] width 98 height 11
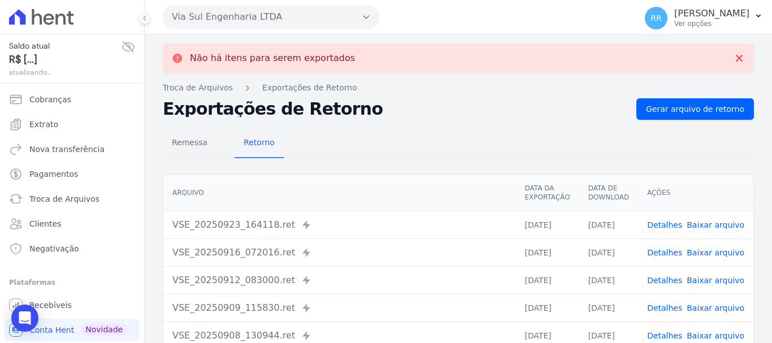
click at [250, 22] on button "Via Sul Engenharia LTDA" at bounding box center [271, 17] width 217 height 23
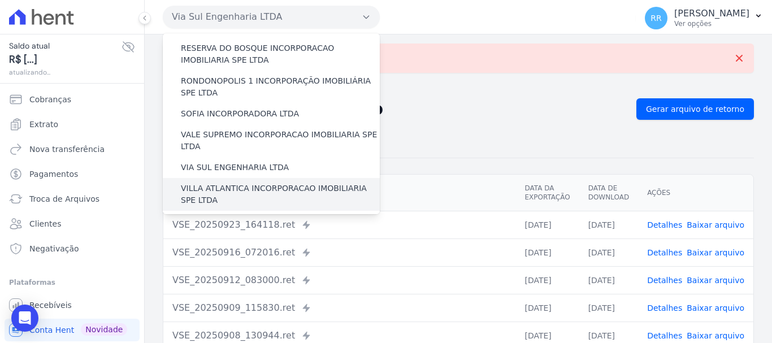
click at [251, 183] on label "VILLA ATLANTICA INCORPORACAO IMOBILIARIA SPE LTDA" at bounding box center [280, 195] width 199 height 24
click at [0, 0] on input "VILLA ATLANTICA INCORPORACAO IMOBILIARIA SPE LTDA" at bounding box center [0, 0] width 0 height 0
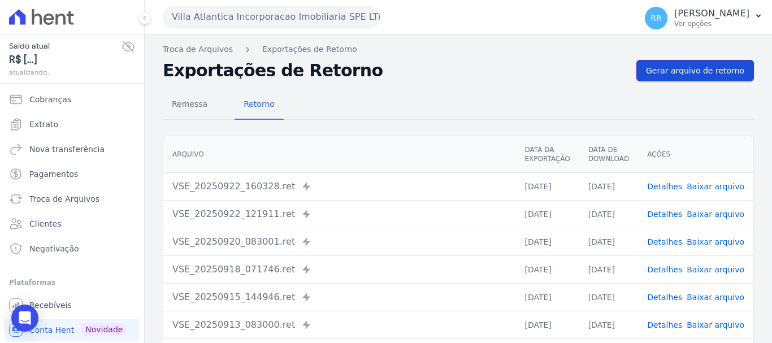
click at [683, 76] on span "Gerar arquivo de retorno" at bounding box center [695, 70] width 98 height 11
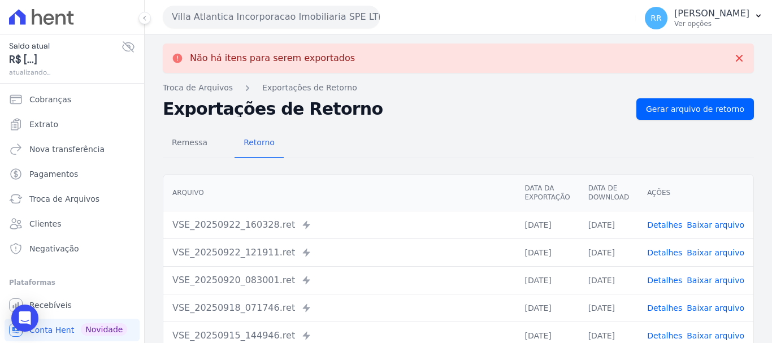
click at [280, 14] on button "Villa Atlantica Incorporacao Imobiliaria SPE LTDA" at bounding box center [271, 17] width 217 height 23
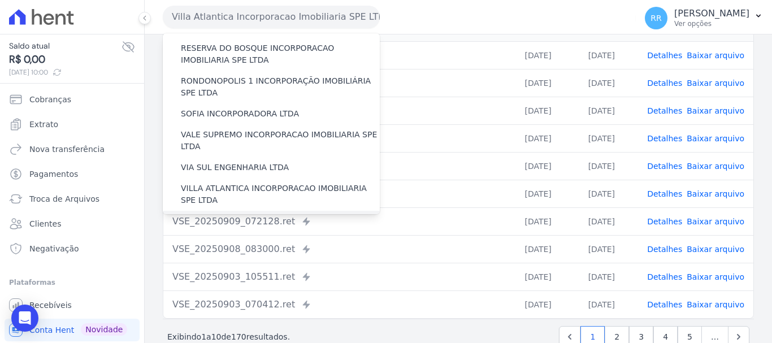
click at [266, 215] on label "[GEOGRAPHIC_DATA] INCORPORACAO IMOBILIARIA SPE LTDA" at bounding box center [280, 227] width 199 height 24
click at [0, 0] on input "[GEOGRAPHIC_DATA] INCORPORACAO IMOBILIARIA SPE LTDA" at bounding box center [0, 0] width 0 height 0
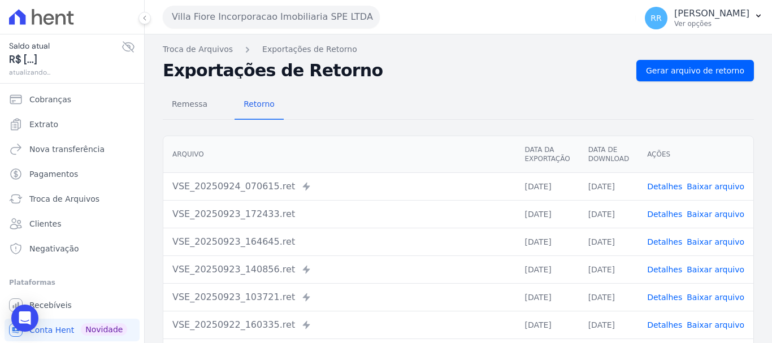
click at [683, 83] on div "Remessa Retorno [GEOGRAPHIC_DATA] Data da Exportação Data de Download Ações VSE…" at bounding box center [458, 285] width 591 height 409
click at [686, 71] on span "Gerar arquivo de retorno" at bounding box center [695, 70] width 98 height 11
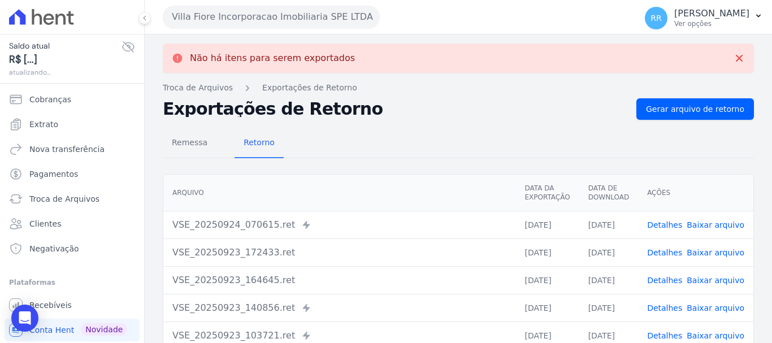
click at [280, 20] on button "Villa Fiore Incorporacao Imobiliaria SPE LTDA" at bounding box center [271, 17] width 217 height 23
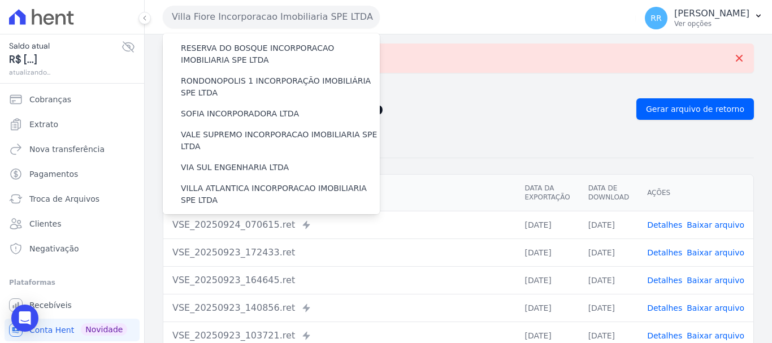
click at [236, 244] on div "VILLA TROPICAL INCORPORAÇÃO IMOBILIÁRIA SPE LTDA" at bounding box center [271, 260] width 217 height 33
click at [242, 248] on label "VILLA TROPICAL INCORPORAÇÃO IMOBILIÁRIA SPE LTDA" at bounding box center [280, 260] width 199 height 24
click at [0, 0] on input "VILLA TROPICAL INCORPORAÇÃO IMOBILIÁRIA SPE LTDA" at bounding box center [0, 0] width 0 height 0
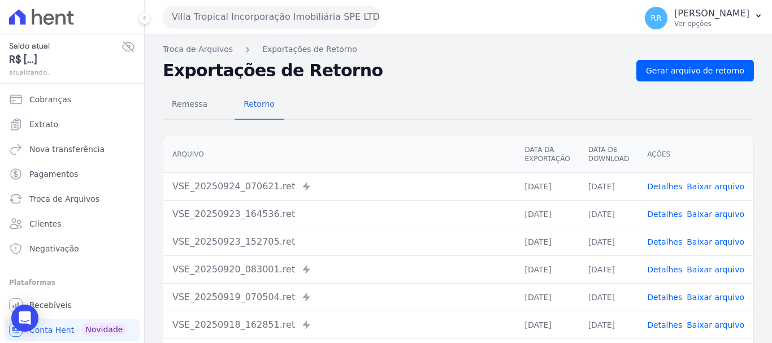
click at [708, 85] on div "Remessa Retorno [GEOGRAPHIC_DATA] Data da Exportação Data de Download Ações VSE…" at bounding box center [458, 285] width 591 height 409
click at [705, 76] on span "Gerar arquivo de retorno" at bounding box center [695, 70] width 98 height 11
